Goal: Task Accomplishment & Management: Manage account settings

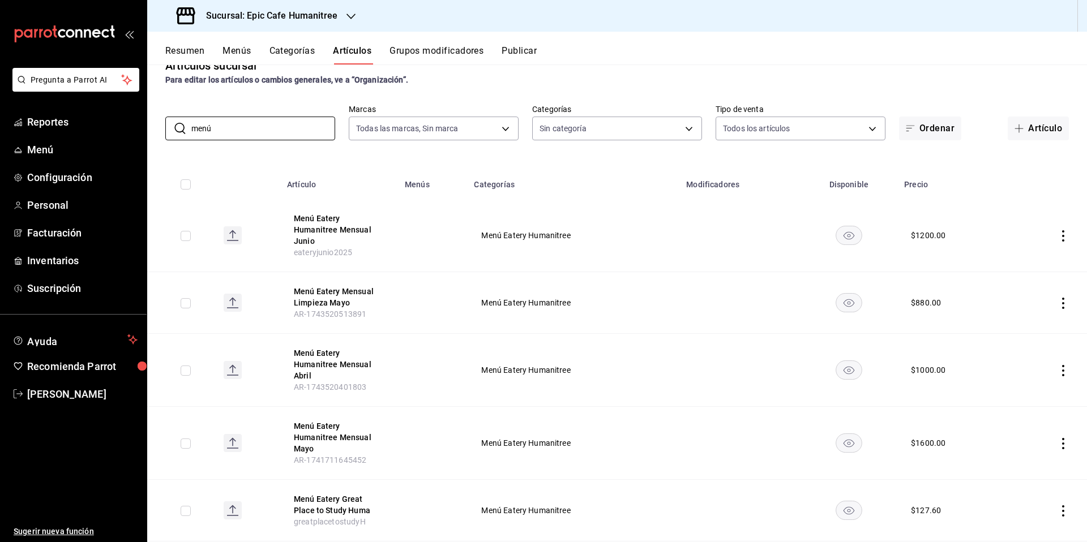
scroll to position [65, 0]
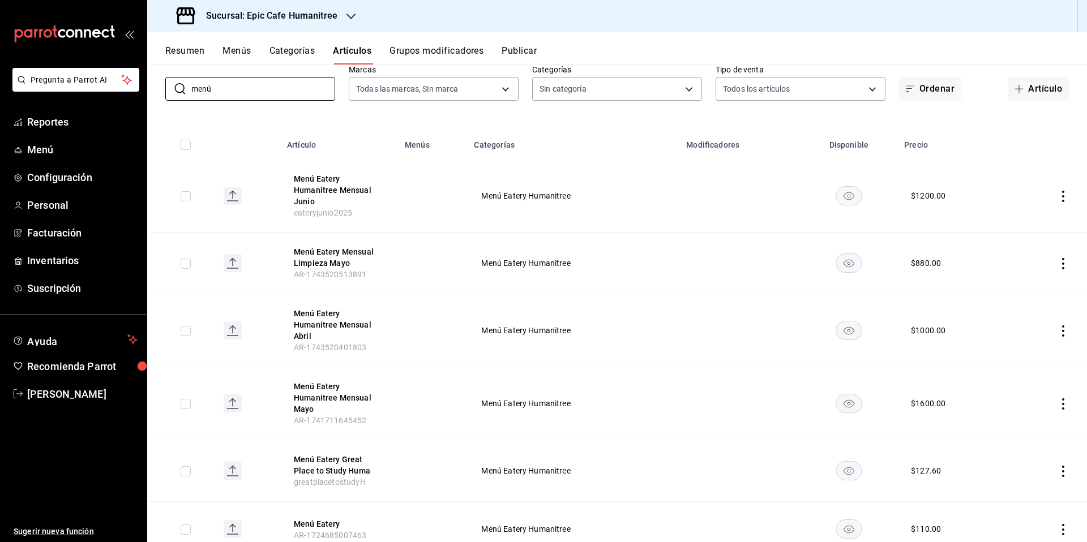
click at [921, 523] on div "$ 110.00" at bounding box center [926, 528] width 30 height 11
click at [1057, 524] on icon "actions" at bounding box center [1062, 529] width 11 height 11
click at [1019, 469] on span "Editar" at bounding box center [1020, 466] width 29 height 12
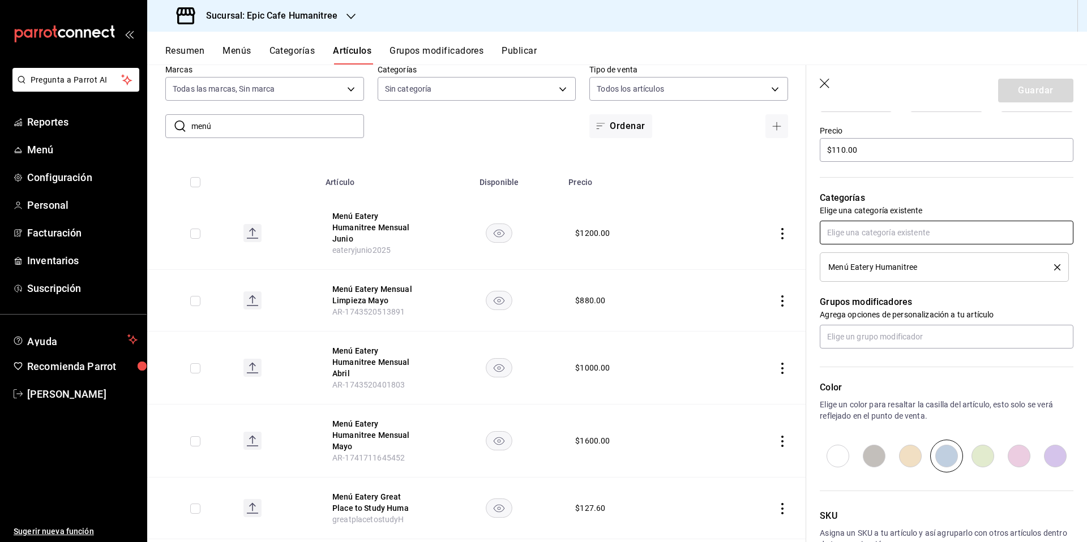
scroll to position [330, 0]
click at [839, 147] on input "$110.00" at bounding box center [946, 148] width 254 height 24
type input "$120.00"
click at [1037, 96] on button "Guardar" at bounding box center [1035, 91] width 75 height 24
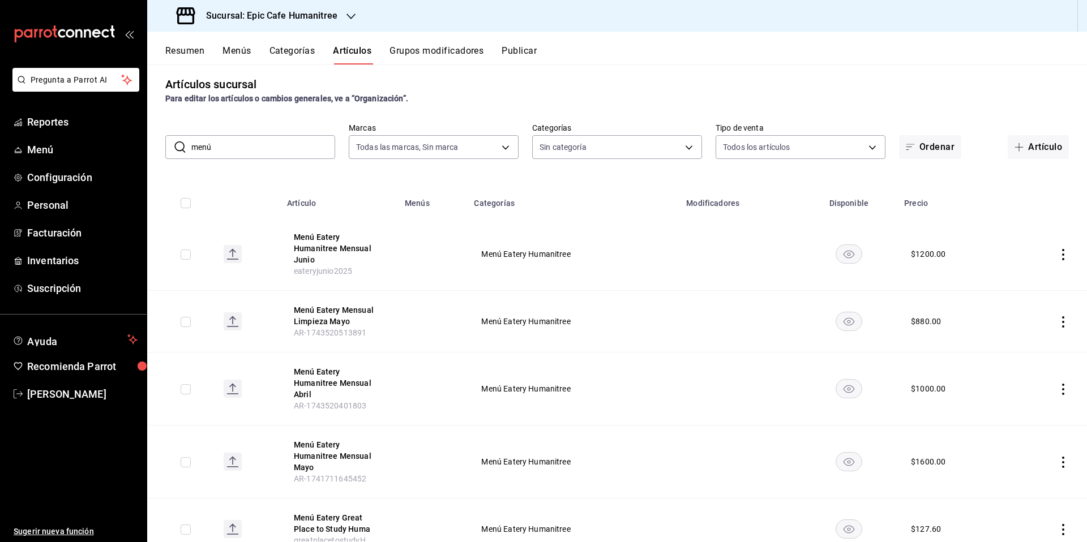
scroll to position [9, 0]
click at [337, 242] on button "Menú Eatery Humanitree Mensual Junio" at bounding box center [339, 246] width 91 height 34
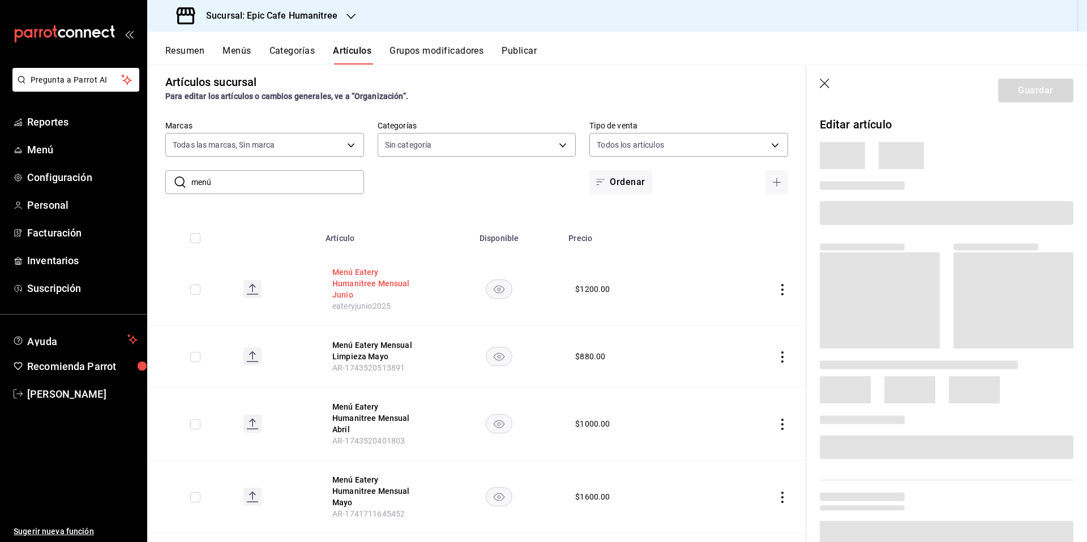
click at [337, 242] on table "Artículo Disponible Precio Menú Eatery Humanitree Mensual Junio eateryjunio2025…" at bounding box center [476, 433] width 659 height 433
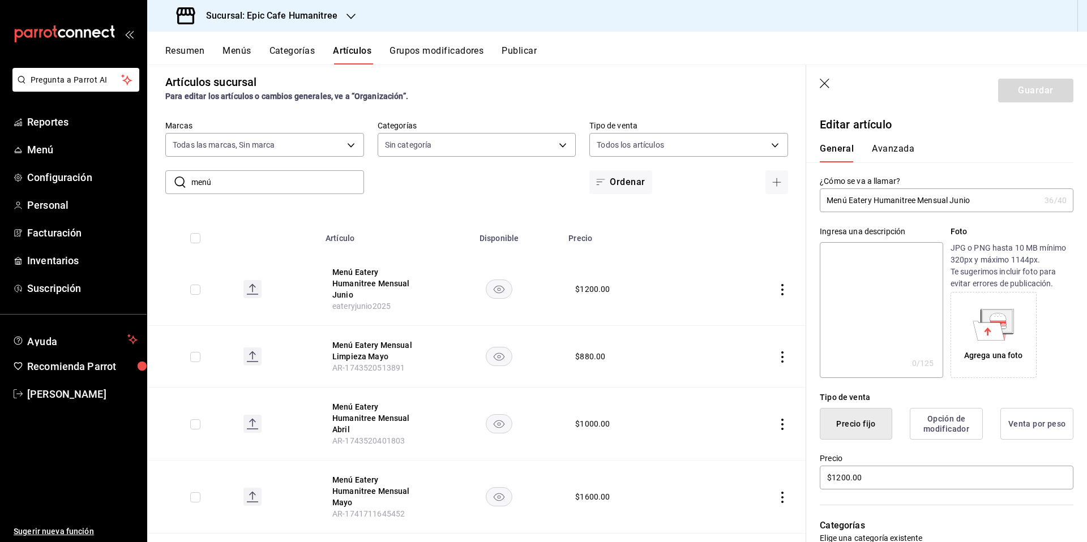
drag, startPoint x: 999, startPoint y: 199, endPoint x: 1024, endPoint y: 198, distance: 24.9
click at [951, 198] on input "Menú Eatery Humanitree Mensual Junio" at bounding box center [929, 200] width 220 height 23
click at [917, 200] on input "Menú Eatery Humanitree Mensual Junio" at bounding box center [929, 200] width 220 height 23
drag, startPoint x: 950, startPoint y: 200, endPoint x: 995, endPoint y: 200, distance: 45.8
click at [995, 200] on input "Menú Eatery Humanitree Mensual Junio" at bounding box center [929, 200] width 220 height 23
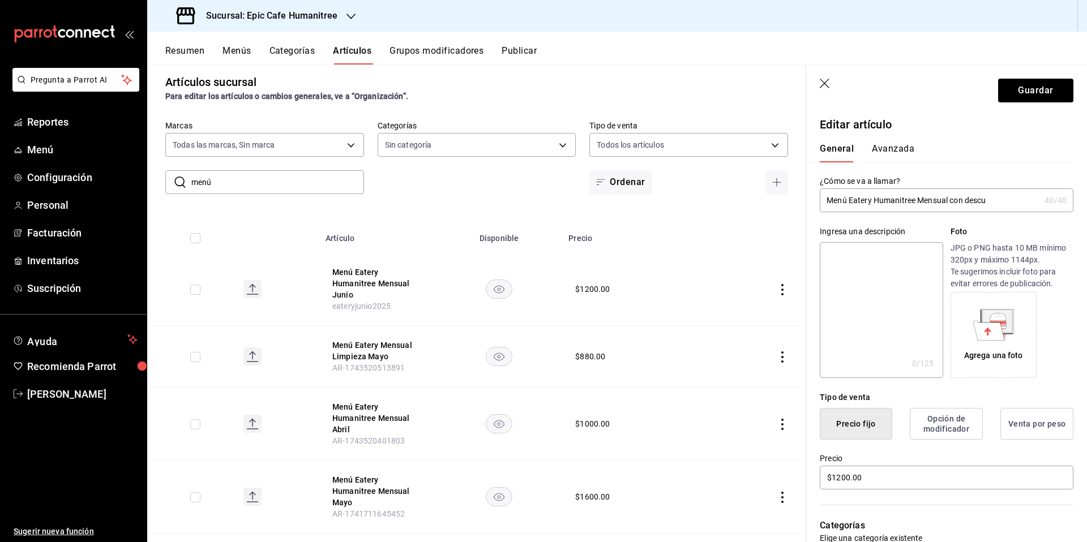
drag, startPoint x: 873, startPoint y: 200, endPoint x: 917, endPoint y: 197, distance: 43.7
click at [917, 197] on input "Menú Eatery Humanitree Mensual con descu" at bounding box center [929, 200] width 220 height 23
click at [961, 200] on input "Menú Eatery Mensual con descu" at bounding box center [929, 200] width 220 height 23
type input "Menú Eatery Mensual con descuento AgoSep"
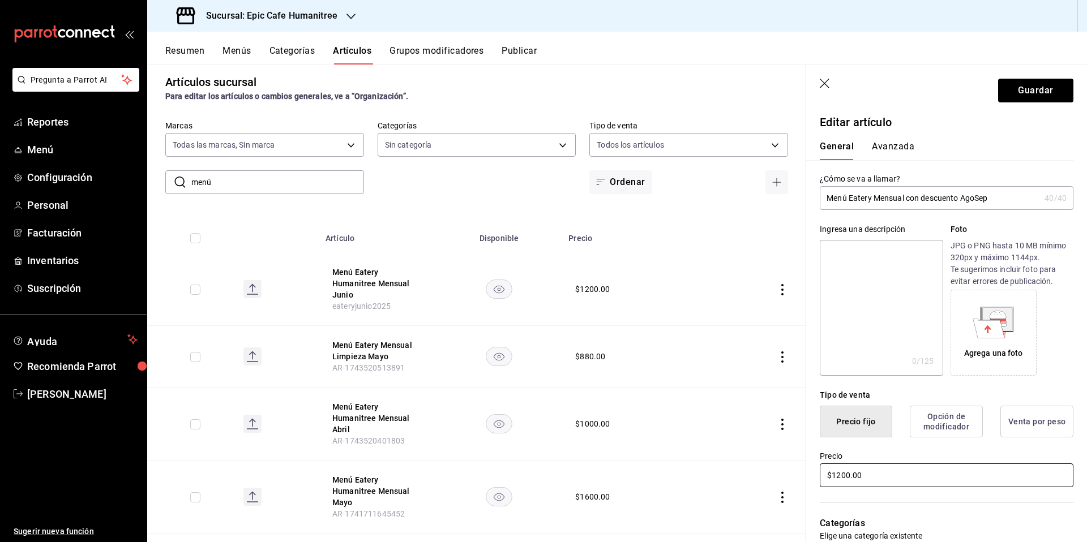
drag, startPoint x: 879, startPoint y: 476, endPoint x: 832, endPoint y: 473, distance: 47.7
click at [832, 473] on input "$1200.00" at bounding box center [946, 475] width 254 height 24
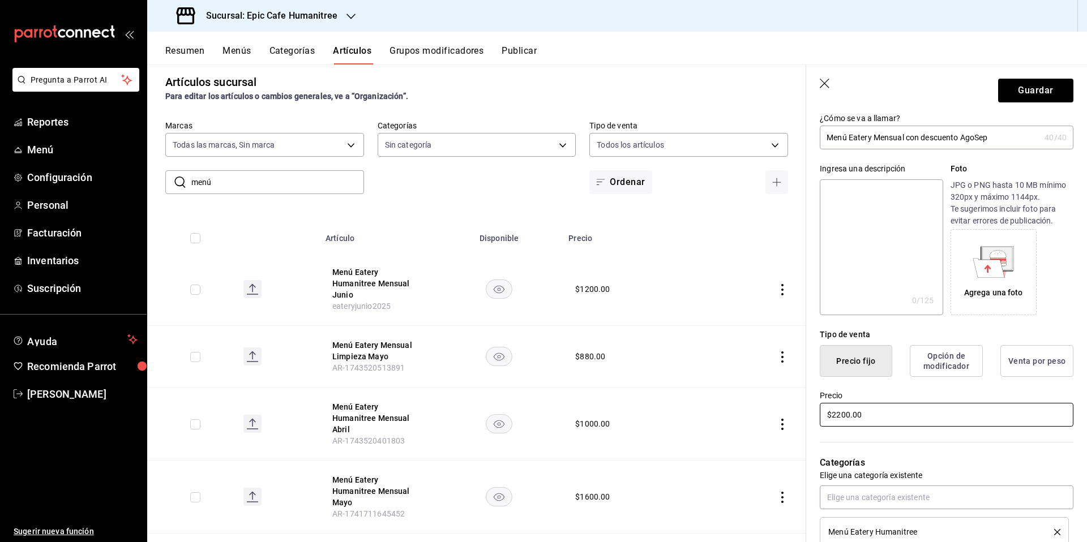
scroll to position [105, 0]
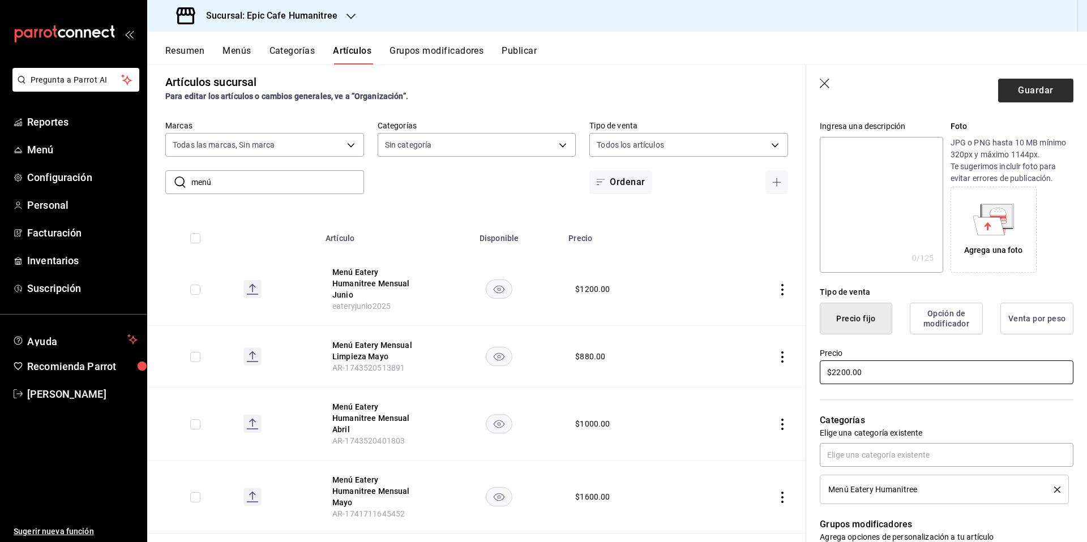
type input "$2200.00"
click at [1034, 86] on button "Guardar" at bounding box center [1035, 91] width 75 height 24
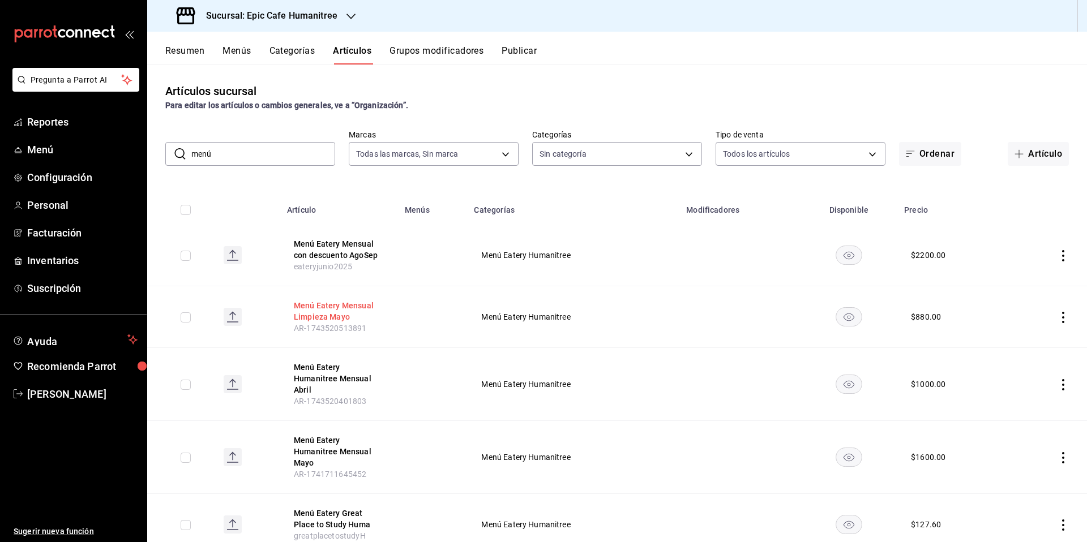
click at [362, 314] on button "Menú Eatery Mensual Limpieza Mayo" at bounding box center [339, 311] width 91 height 23
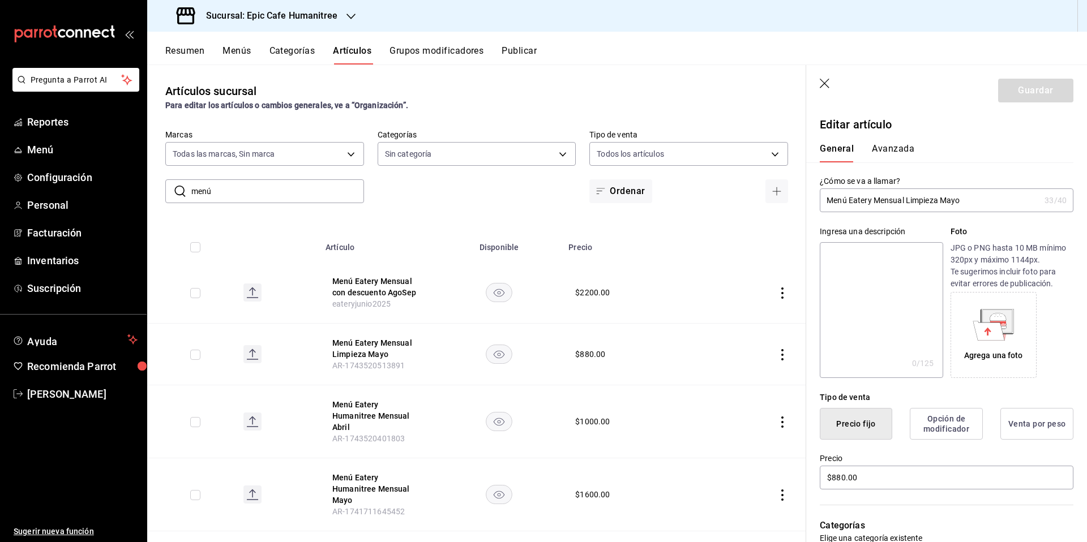
drag, startPoint x: 977, startPoint y: 199, endPoint x: 942, endPoint y: 200, distance: 35.1
click at [942, 200] on input "Menú Eatery Mensual Limpieza Mayo" at bounding box center [929, 200] width 220 height 23
click at [372, 411] on button "Menú Eatery Humanitree Mensual Abril" at bounding box center [377, 416] width 91 height 34
drag, startPoint x: 992, startPoint y: 203, endPoint x: 1028, endPoint y: 203, distance: 35.7
click at [951, 201] on input "Menú Eatery Humanitree Mensual Abril" at bounding box center [929, 200] width 220 height 23
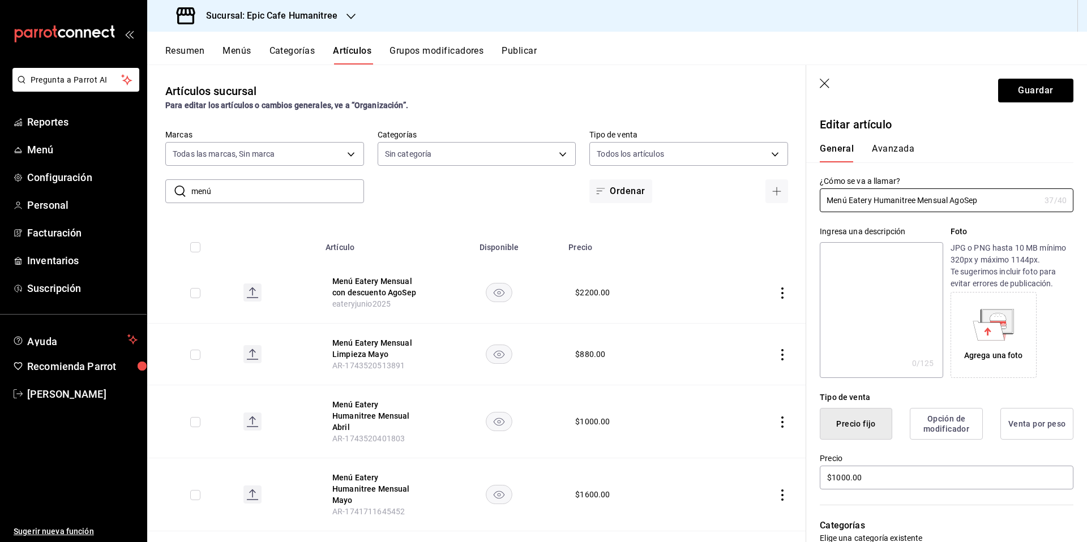
type input "Menú Eatery Humanitree Mensual AgoSep"
drag, startPoint x: 878, startPoint y: 476, endPoint x: 834, endPoint y: 477, distance: 43.6
click at [834, 477] on input "$1000.00" at bounding box center [946, 478] width 254 height 24
type input "$2400.00"
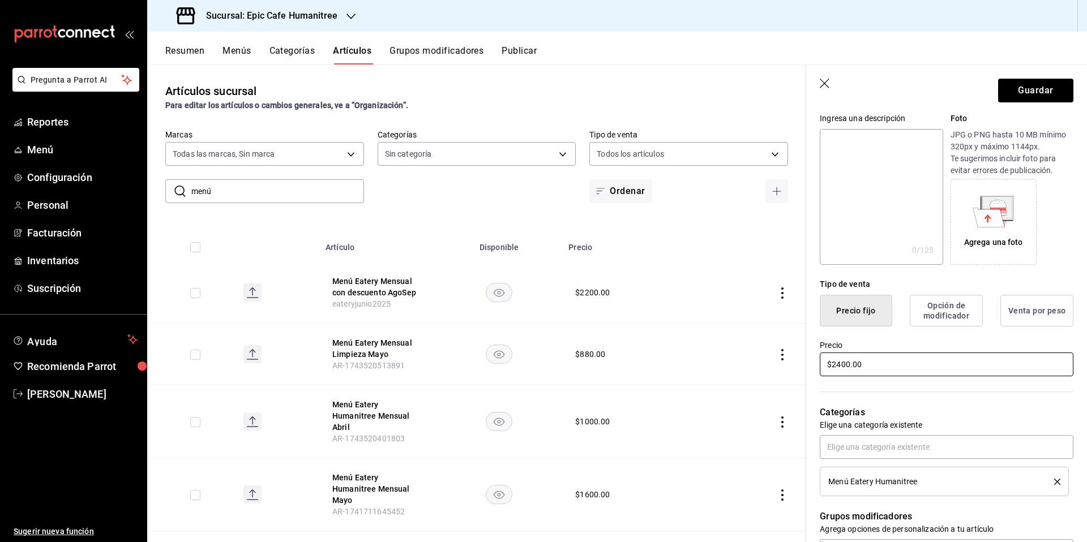
scroll to position [207, 0]
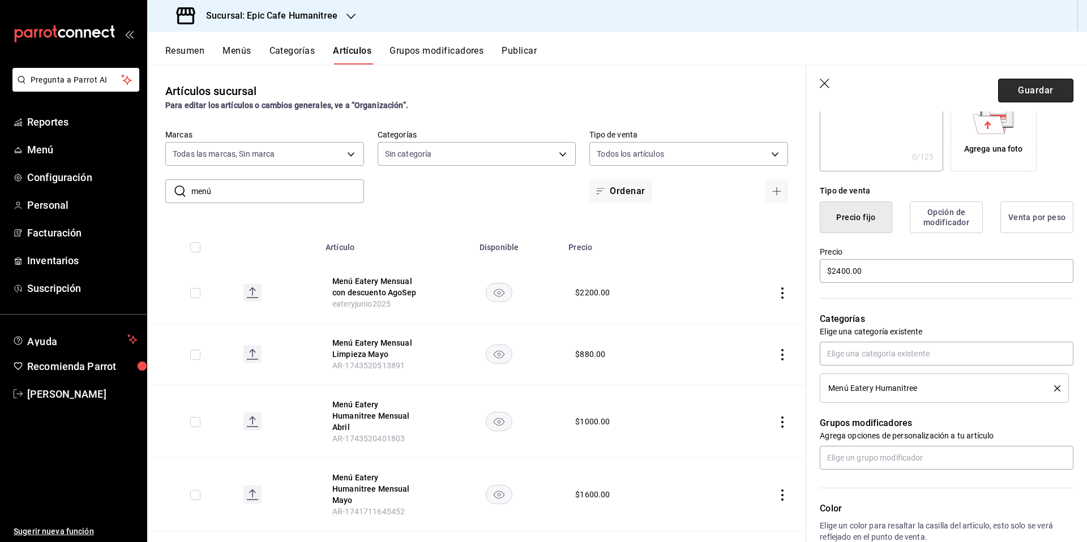
click at [1012, 81] on button "Guardar" at bounding box center [1035, 91] width 75 height 24
